Goal: Answer question/provide support: Share knowledge or assist other users

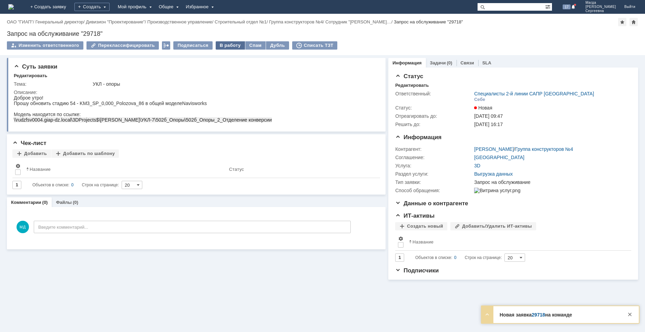
click at [228, 43] on div "В работу" at bounding box center [230, 45] width 29 height 8
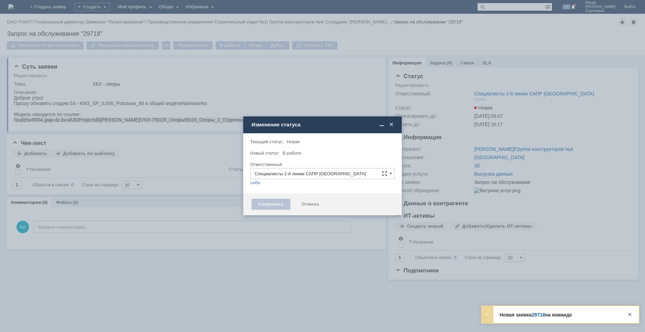
type input "[PERSON_NAME]"
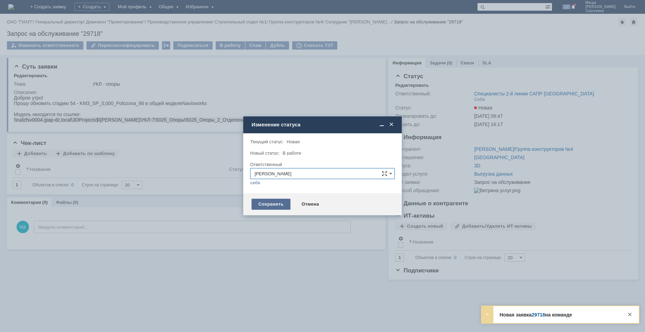
click at [261, 203] on div "Сохранить" at bounding box center [270, 204] width 39 height 11
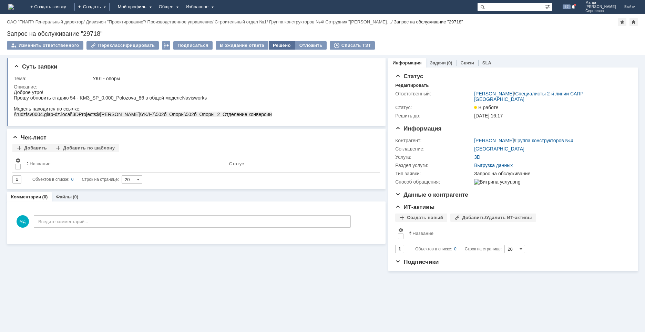
click at [272, 45] on div "Решено" at bounding box center [282, 45] width 26 height 8
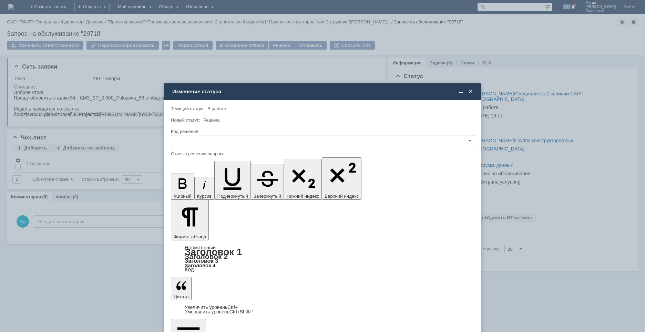
click at [197, 138] on input "text" at bounding box center [322, 140] width 303 height 11
drag, startPoint x: 193, startPoint y: 187, endPoint x: 20, endPoint y: 48, distance: 222.4
click at [193, 187] on span "Решено" at bounding box center [322, 188] width 294 height 6
type input "Решено"
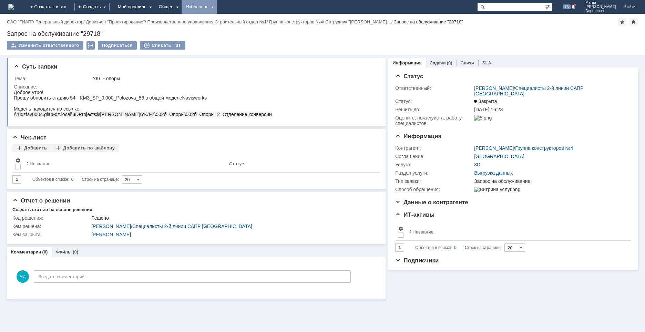
click at [217, 5] on div "Избранное" at bounding box center [198, 7] width 35 height 14
click at [223, 20] on link "Команда "Специалисты 2-й линии САПР [GEOGRAPHIC_DATA]"/Активности" at bounding box center [209, 32] width 52 height 30
